Goal: Check status: Check status

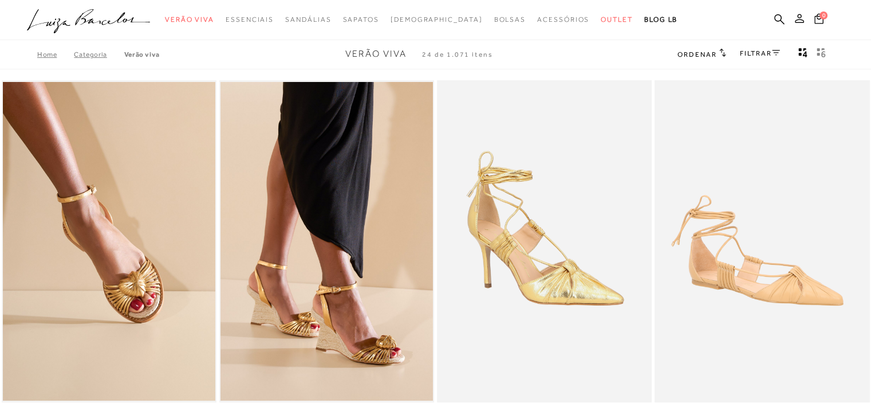
click at [800, 17] on icon at bounding box center [799, 18] width 9 height 9
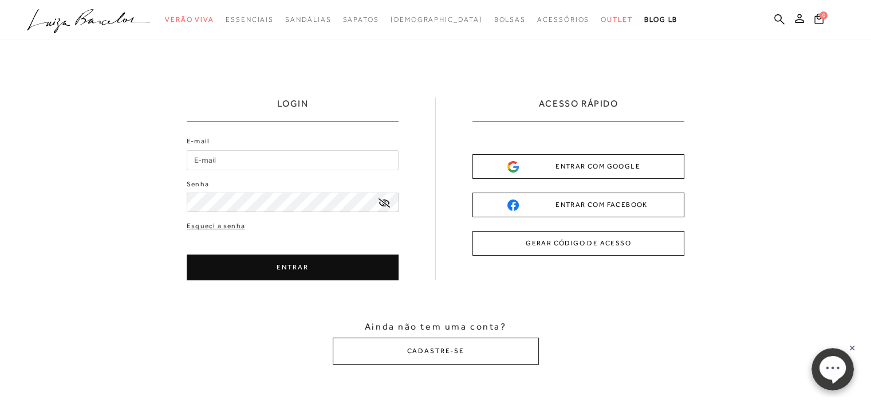
click at [216, 160] on input "E-mail" at bounding box center [293, 160] width 212 height 20
type input "[PERSON_NAME][EMAIL_ADDRESS][DOMAIN_NAME]"
click at [332, 265] on button "ENTRAR" at bounding box center [293, 267] width 212 height 26
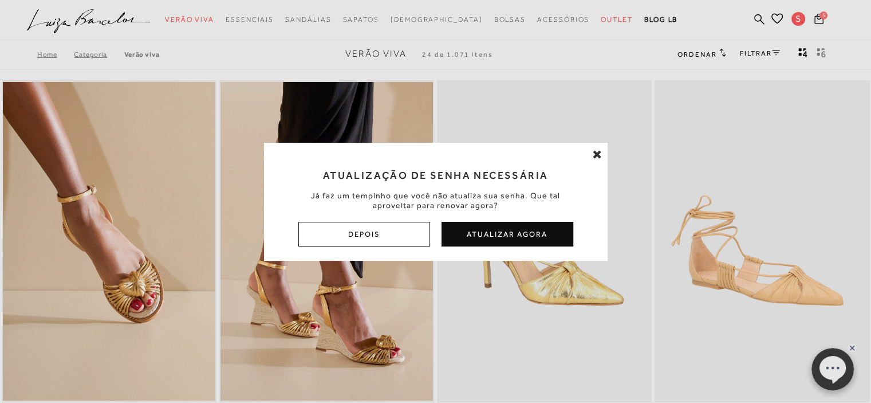
click at [797, 20] on div "Atualização de Senha Necessária Já faz um tempinho que você não atualiza sua se…" at bounding box center [435, 201] width 871 height 403
click at [598, 151] on icon at bounding box center [597, 153] width 9 height 11
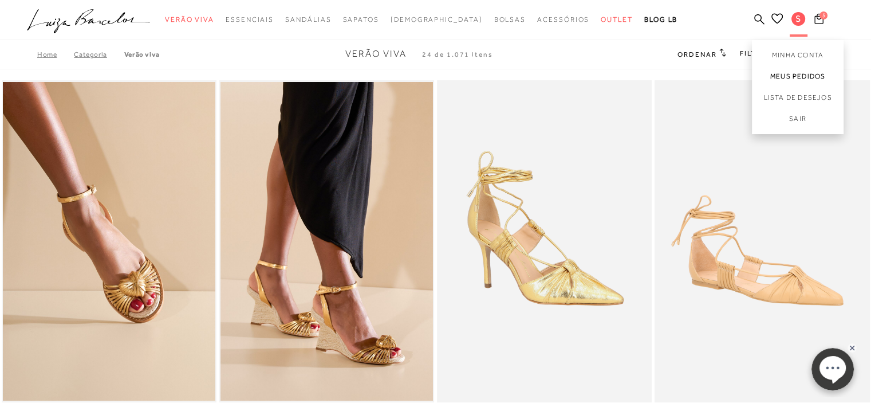
click at [794, 78] on link "Meus Pedidos" at bounding box center [798, 76] width 92 height 21
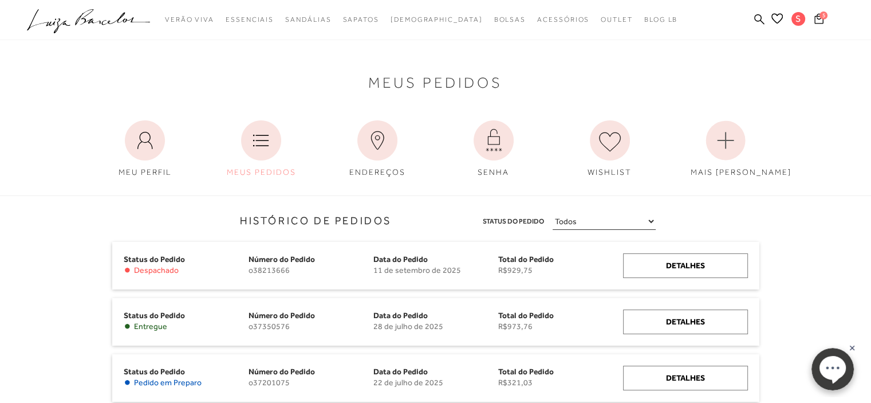
scroll to position [89, 0]
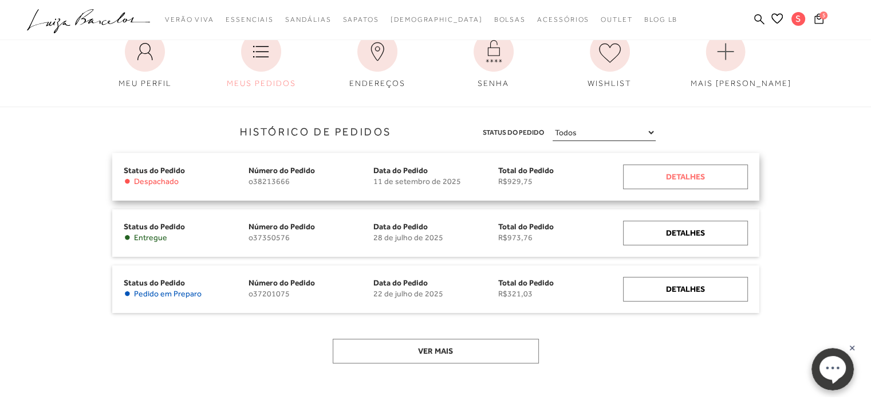
click at [692, 178] on div "Detalhes" at bounding box center [685, 176] width 125 height 25
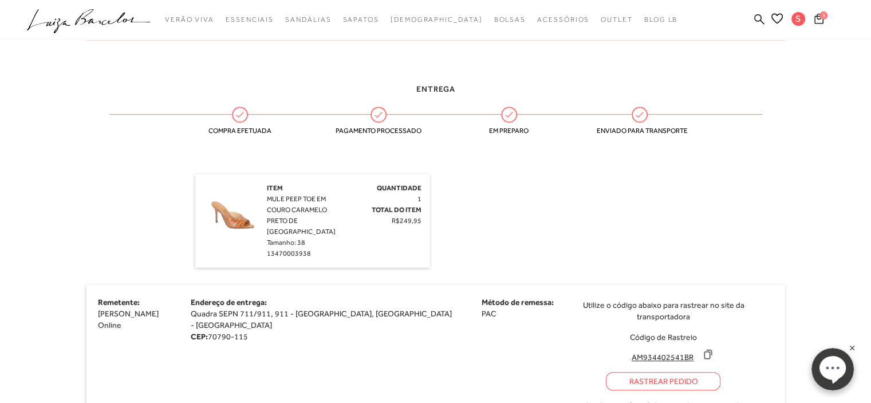
scroll to position [660, 0]
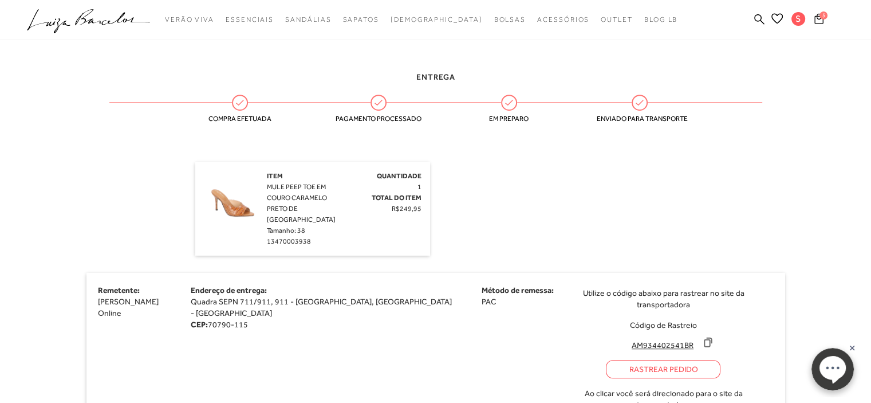
click at [606, 360] on div "Rastrear Pedido" at bounding box center [663, 369] width 115 height 18
click at [702, 336] on icon at bounding box center [707, 341] width 11 height 11
click at [606, 360] on div "Rastrear Pedido" at bounding box center [663, 369] width 115 height 18
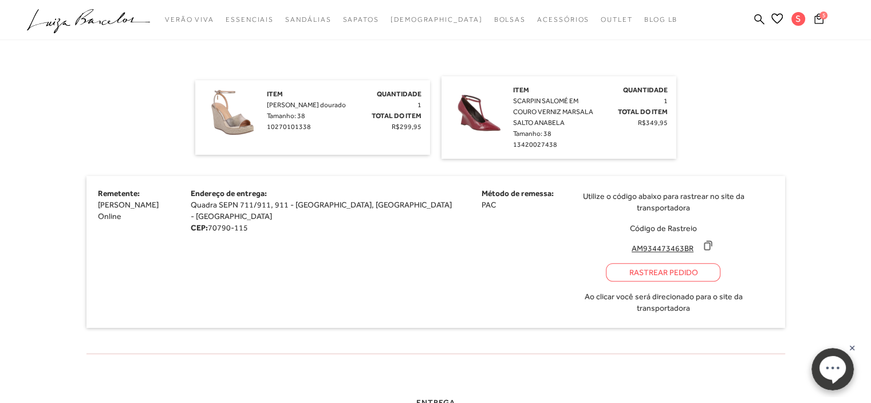
scroll to position [345, 0]
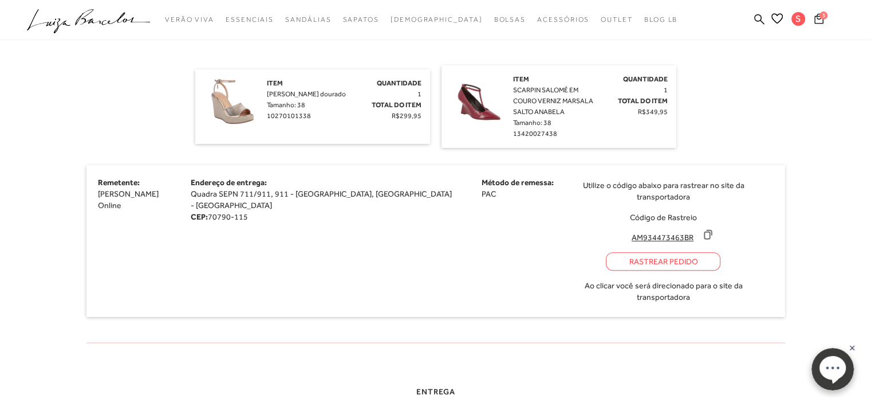
click at [702, 229] on icon at bounding box center [707, 234] width 11 height 11
click at [606, 252] on div "Rastrear Pedido" at bounding box center [663, 261] width 115 height 18
